Goal: Task Accomplishment & Management: Manage account settings

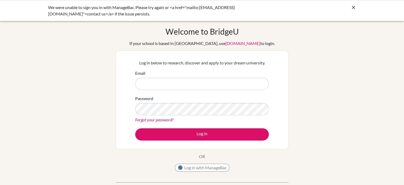
type input "[EMAIL_ADDRESS][DOMAIN_NAME]"
click at [356, 8] on icon at bounding box center [353, 7] width 5 height 5
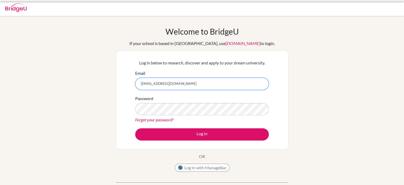
click at [169, 82] on input "[EMAIL_ADDRESS][DOMAIN_NAME]" at bounding box center [202, 84] width 134 height 12
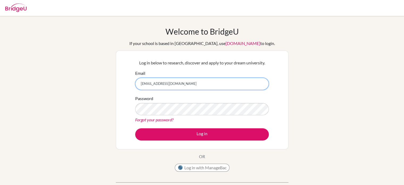
click at [169, 82] on input "[EMAIL_ADDRESS][DOMAIN_NAME]" at bounding box center [202, 84] width 134 height 12
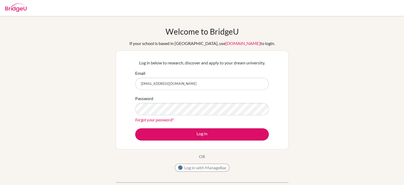
click at [201, 126] on form "Email [EMAIL_ADDRESS][DOMAIN_NAME] Password Forgot your password? Log in" at bounding box center [202, 105] width 134 height 70
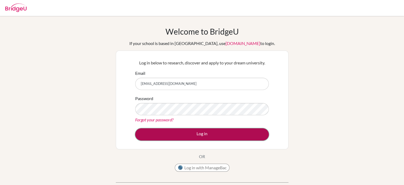
click at [202, 136] on button "Log in" at bounding box center [202, 134] width 134 height 12
